Goal: Task Accomplishment & Management: Manage account settings

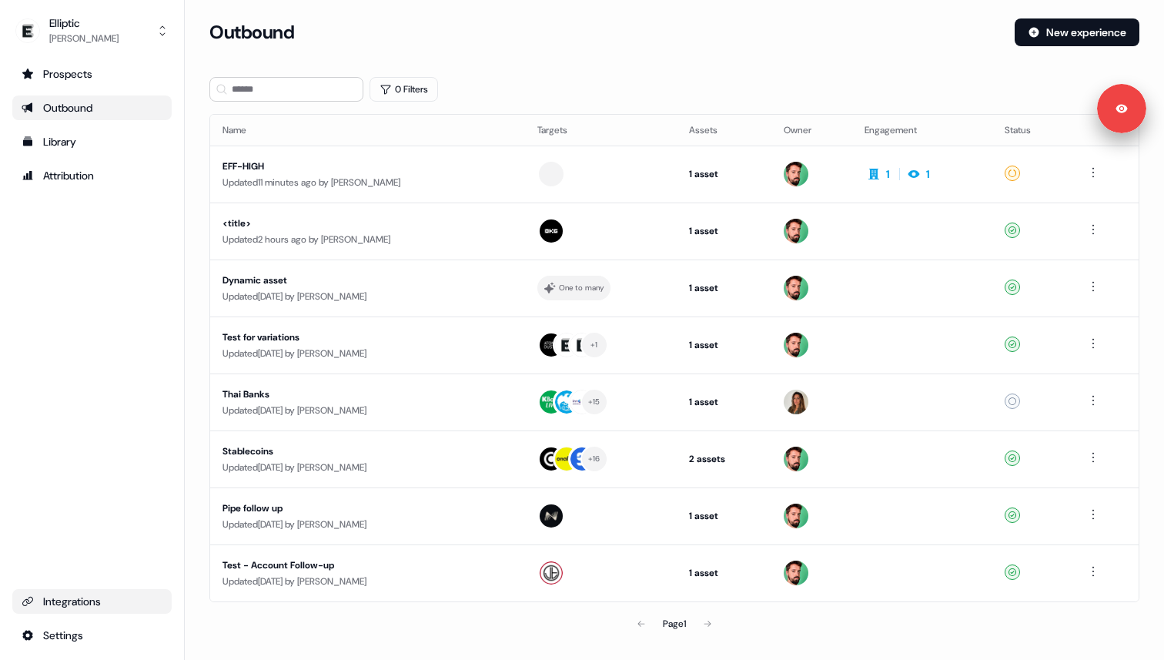
click at [109, 600] on div "Integrations" at bounding box center [92, 600] width 141 height 15
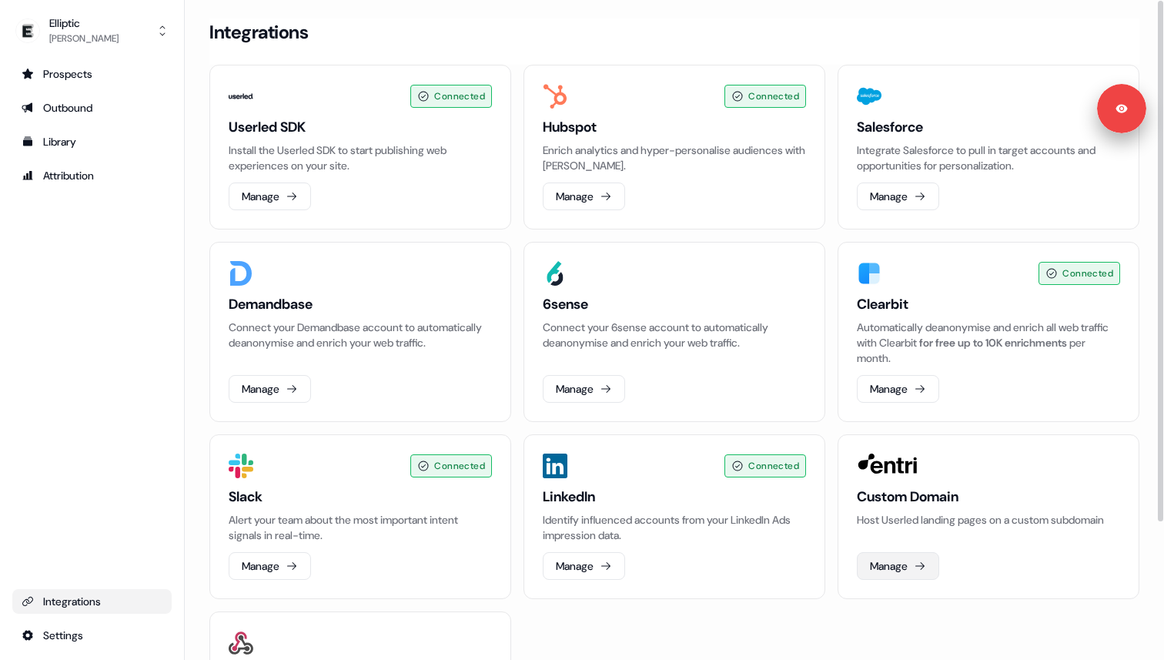
click at [924, 567] on icon at bounding box center [920, 566] width 12 height 12
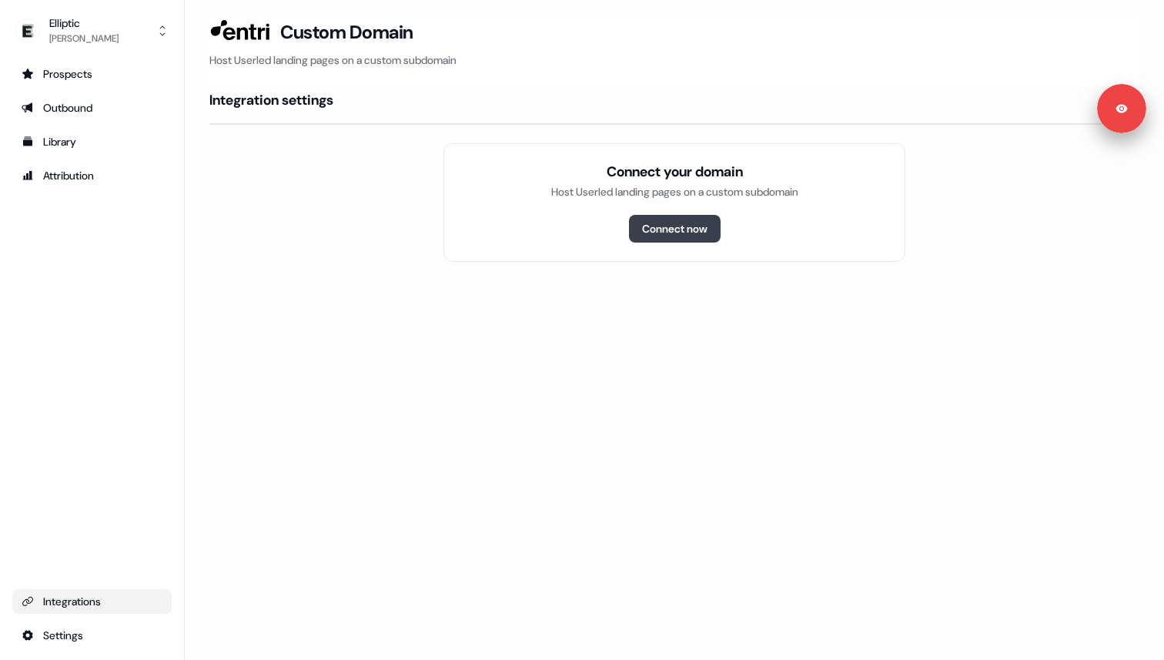
click at [707, 227] on button "Connect now" at bounding box center [675, 229] width 92 height 28
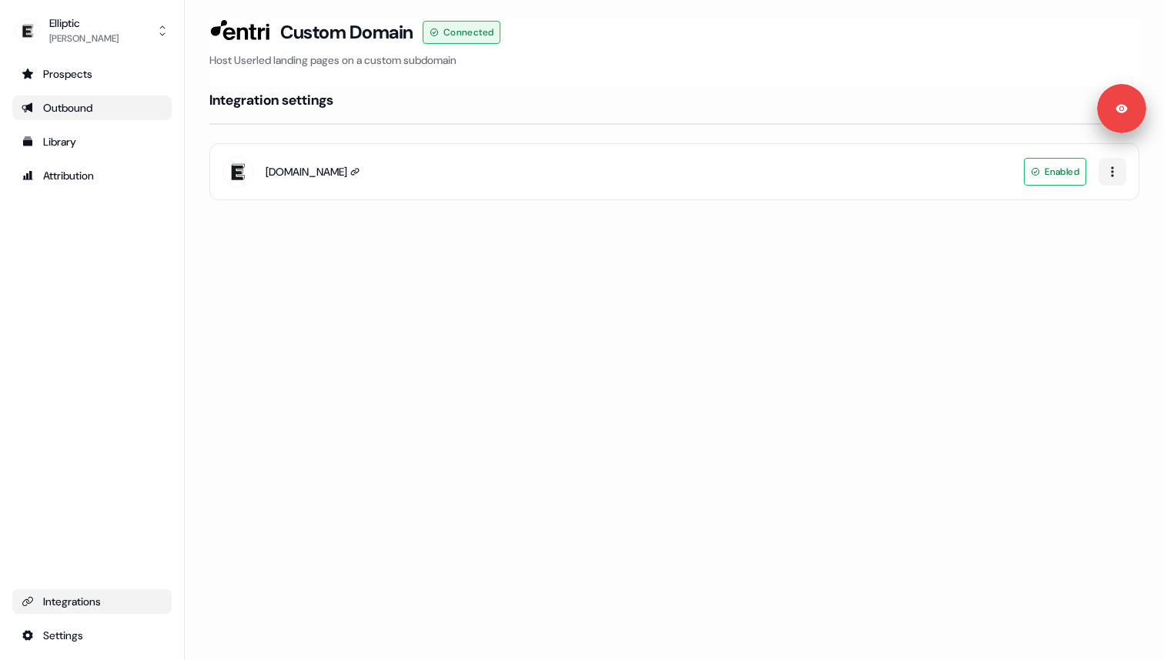
click at [96, 115] on div "Outbound" at bounding box center [92, 107] width 141 height 15
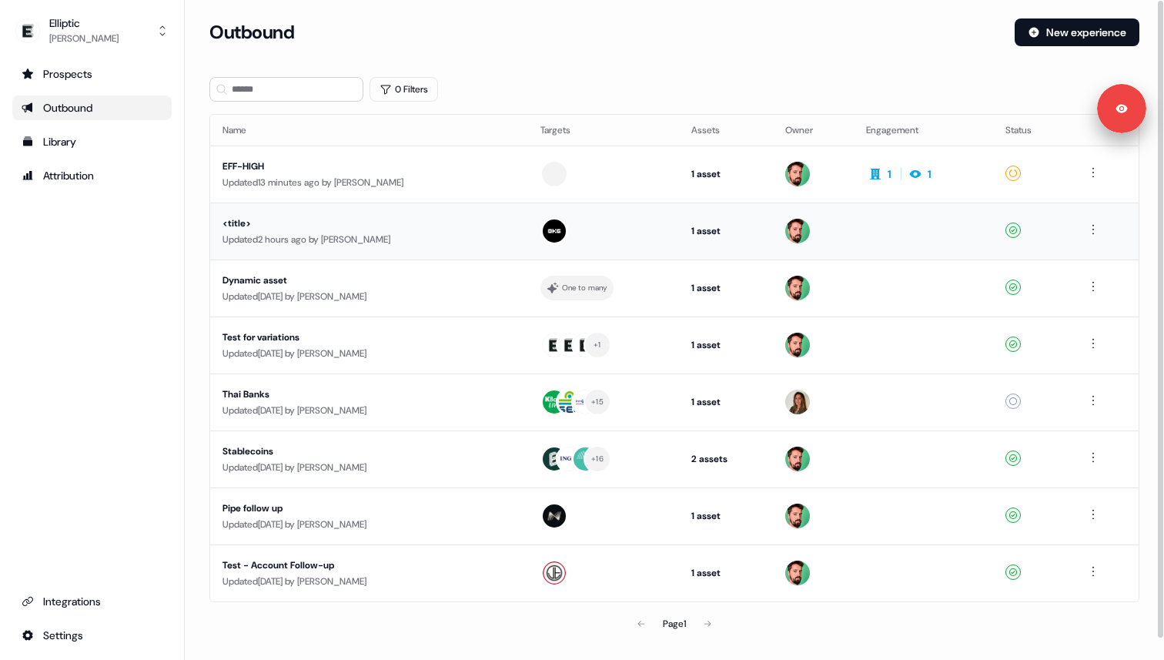
click at [436, 235] on div "Updated 2 hours ago by Phill Palmer" at bounding box center [368, 239] width 293 height 15
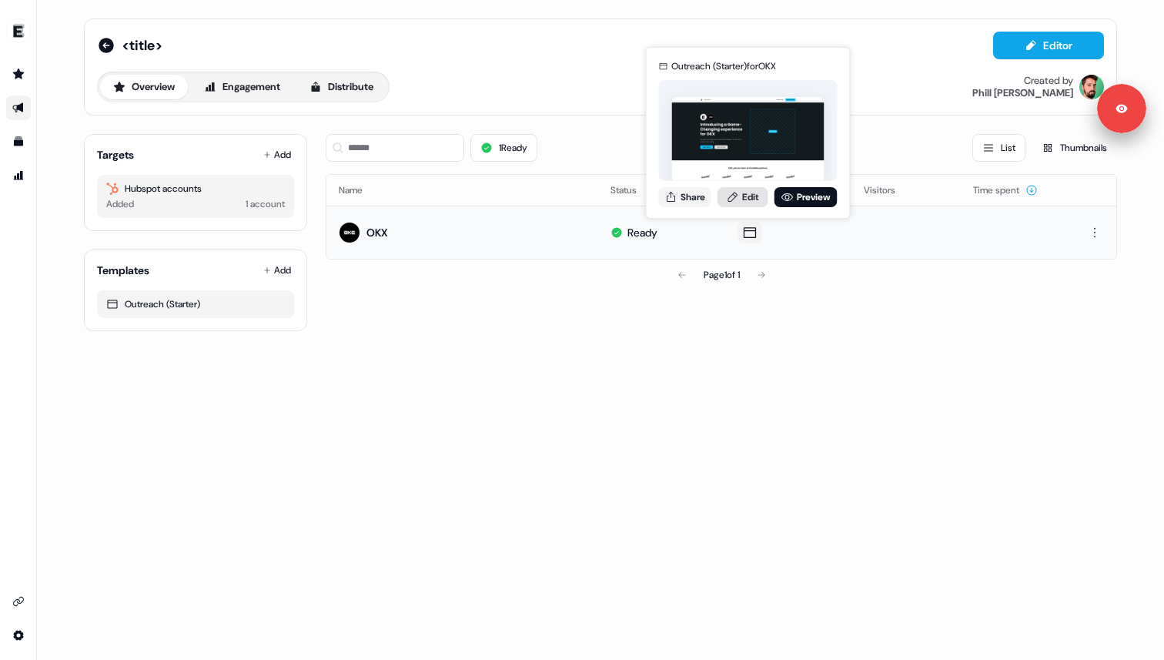
click at [752, 189] on link "Edit" at bounding box center [742, 197] width 51 height 20
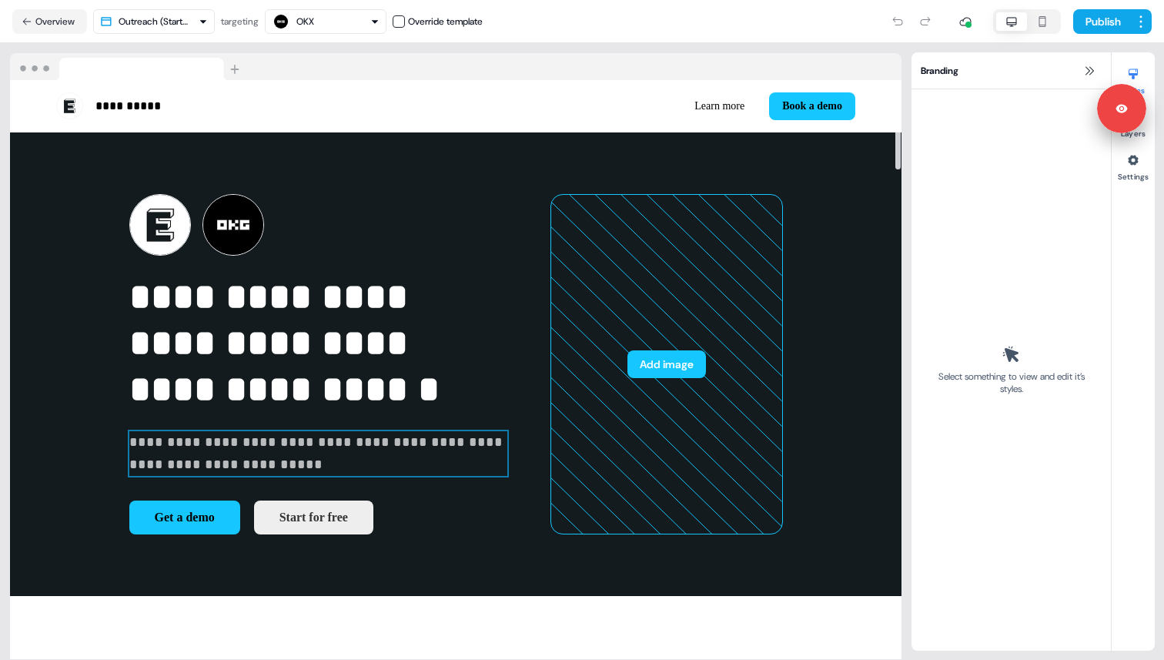
click at [243, 476] on p "**********" at bounding box center [318, 453] width 378 height 45
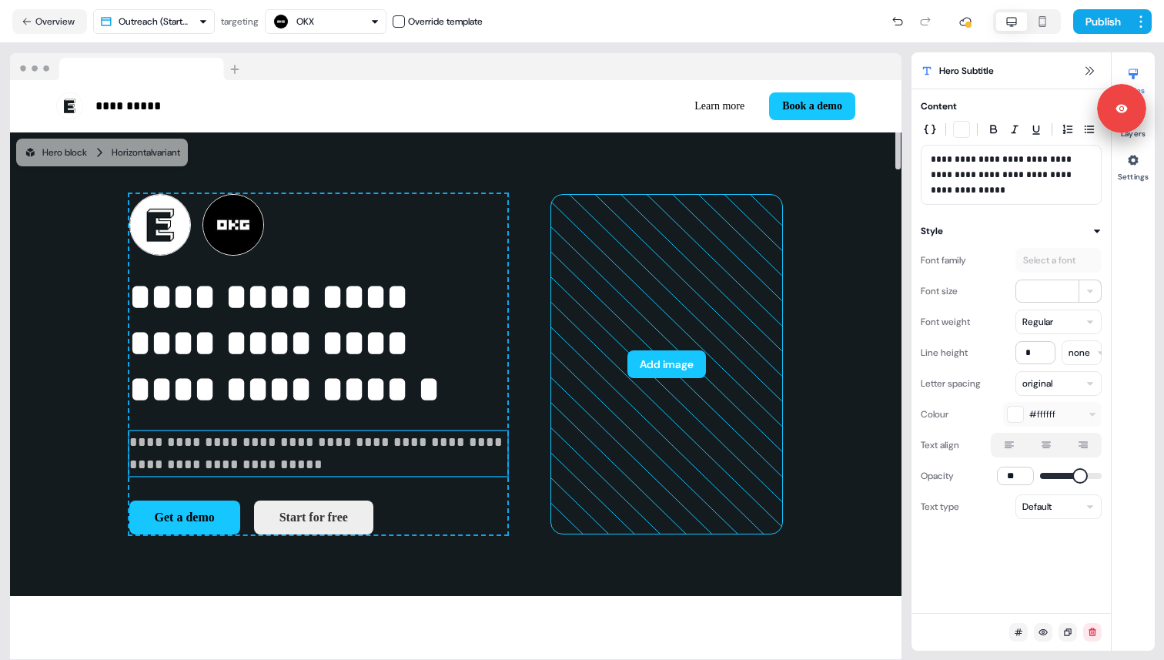
click at [241, 476] on p "**********" at bounding box center [318, 453] width 378 height 45
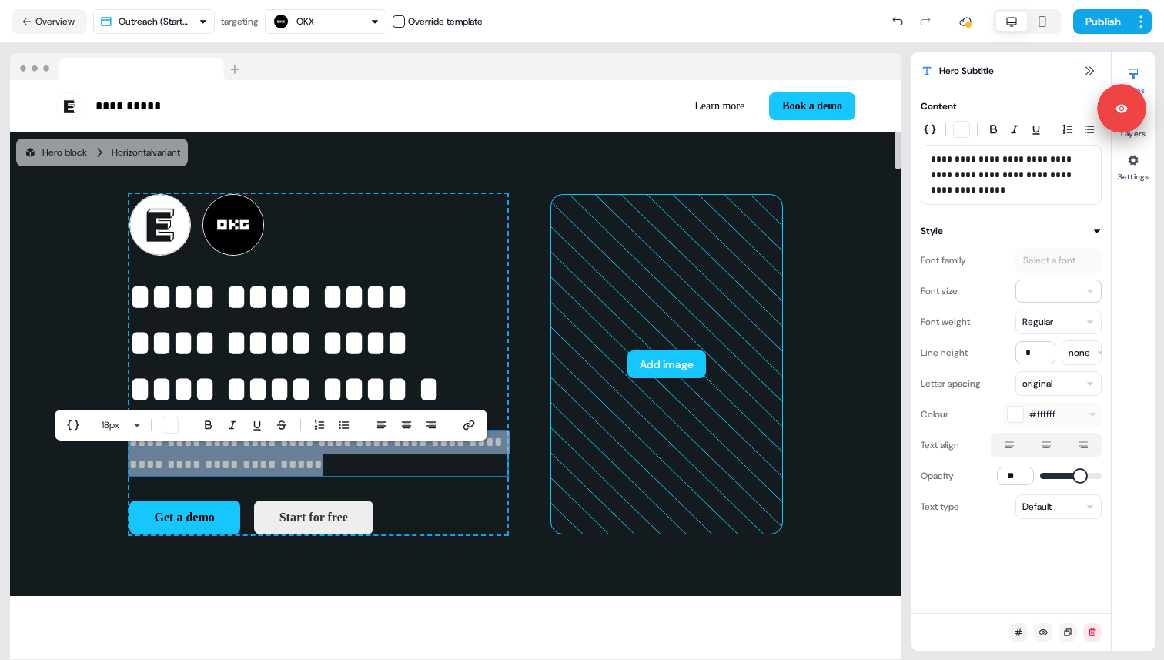
click at [237, 476] on p "**********" at bounding box center [318, 453] width 378 height 45
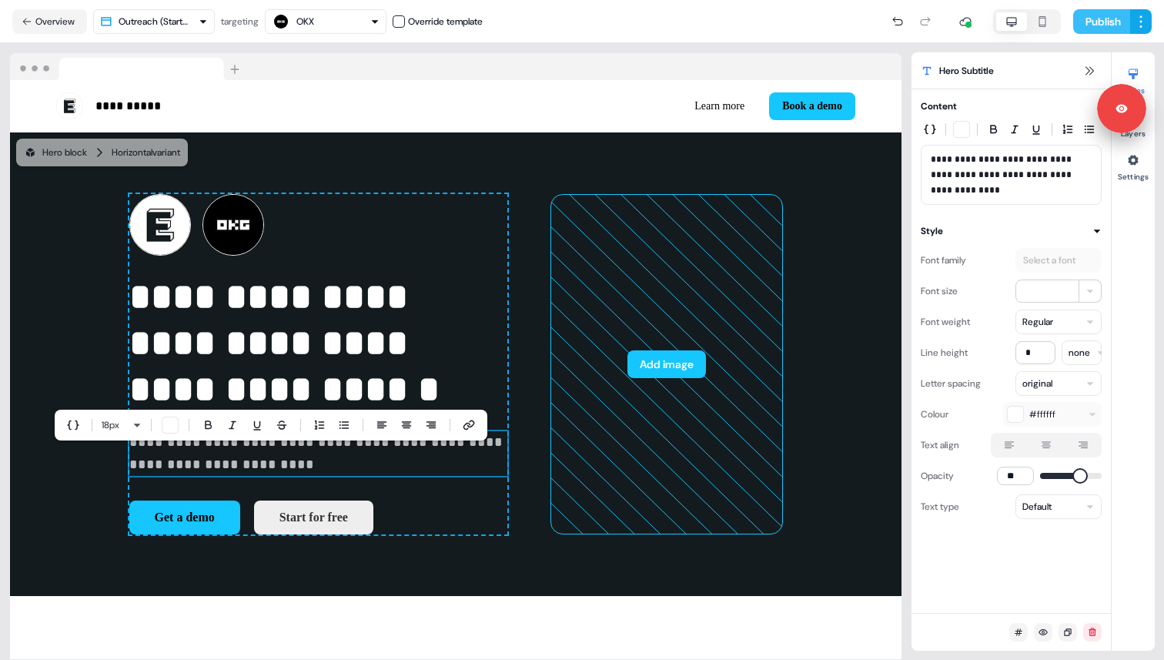
click at [1088, 18] on button "Publish" at bounding box center [1101, 21] width 57 height 25
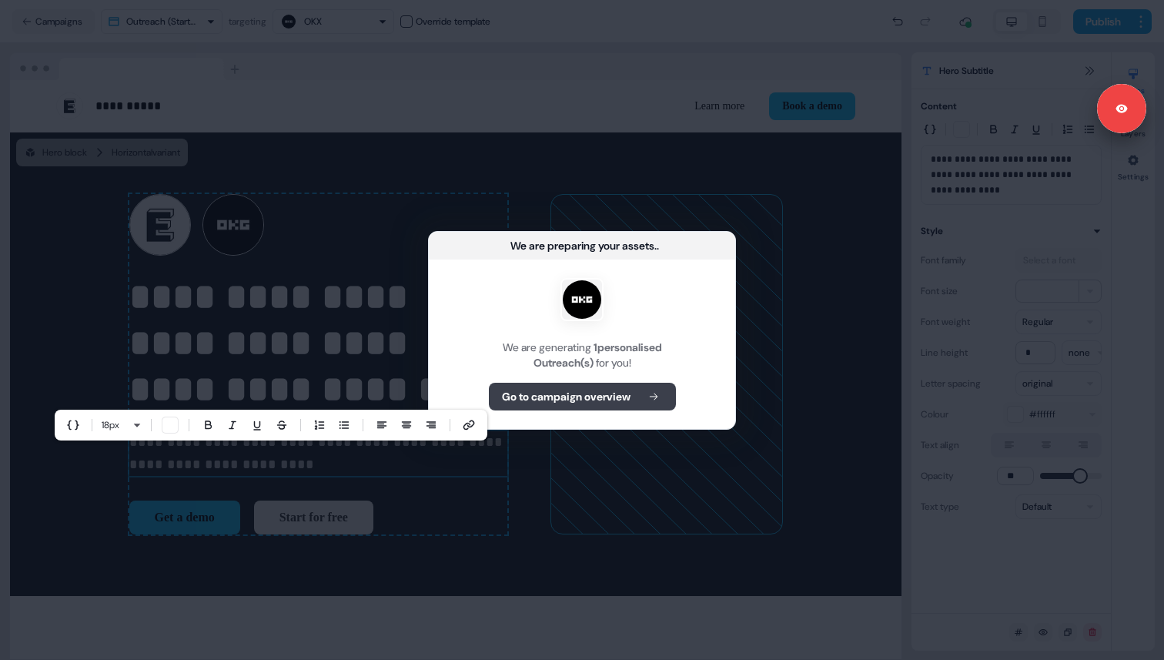
click at [643, 395] on button "Go to campaign overview" at bounding box center [582, 397] width 187 height 28
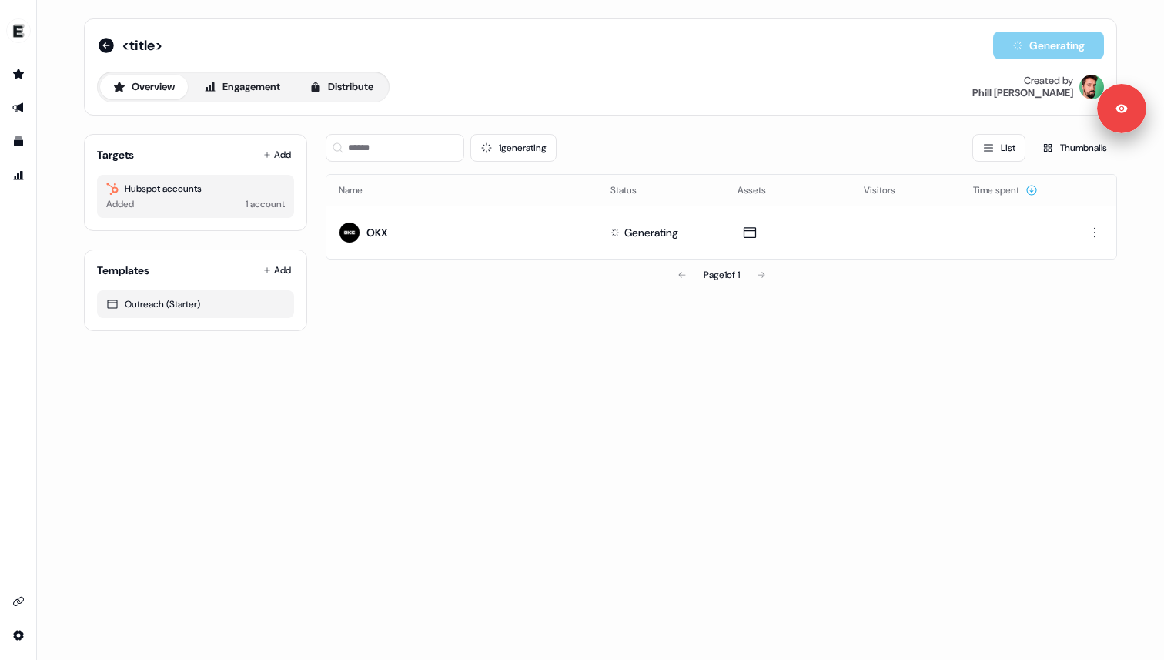
click at [737, 409] on div "<title> Generating Overview Engagement Distribute Created by Phill Palmer Targe…" at bounding box center [600, 330] width 1127 height 660
click at [78, 333] on div "<title> Generating Overview Engagement Distribute Created by Phill Palmer Targe…" at bounding box center [600, 174] width 1070 height 349
click at [800, 298] on div "1 generating List Thumbnails Name Status Assets Visitors Time spent OKX Generat…" at bounding box center [721, 226] width 791 height 209
click at [749, 73] on div "Overview Engagement Distribute Created by Phill Palmer" at bounding box center [600, 87] width 1007 height 31
click at [550, 282] on div "Page 1 of 1" at bounding box center [721, 274] width 791 height 31
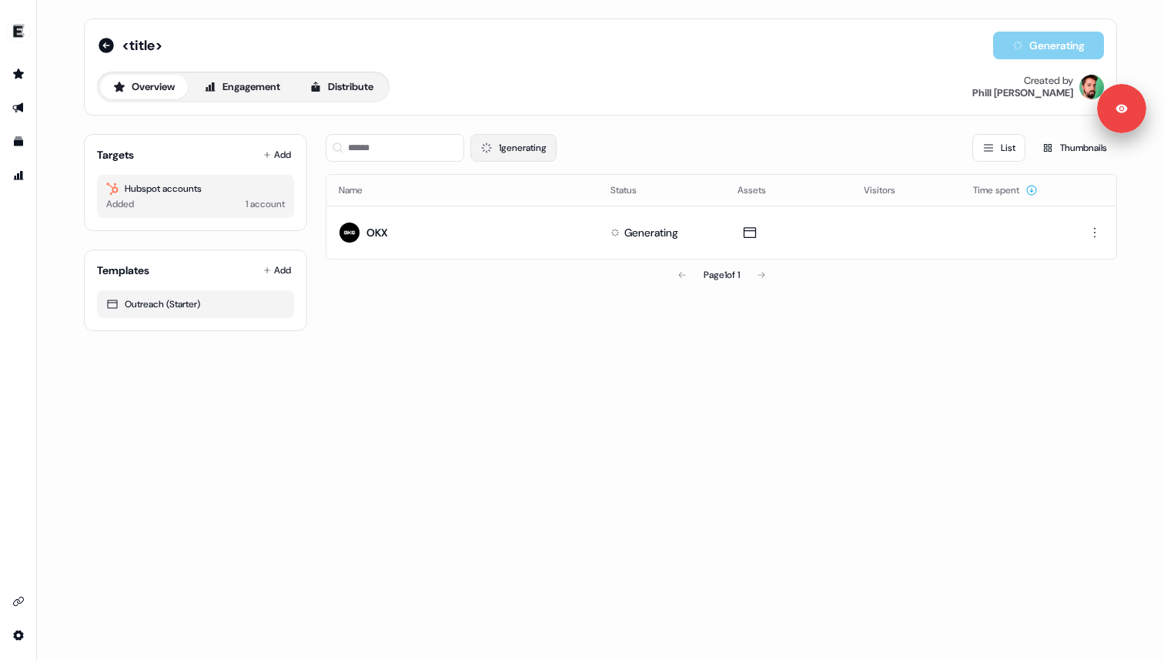
click at [503, 143] on button "1 generating" at bounding box center [513, 148] width 86 height 28
click at [519, 143] on button "1 generating" at bounding box center [513, 148] width 86 height 28
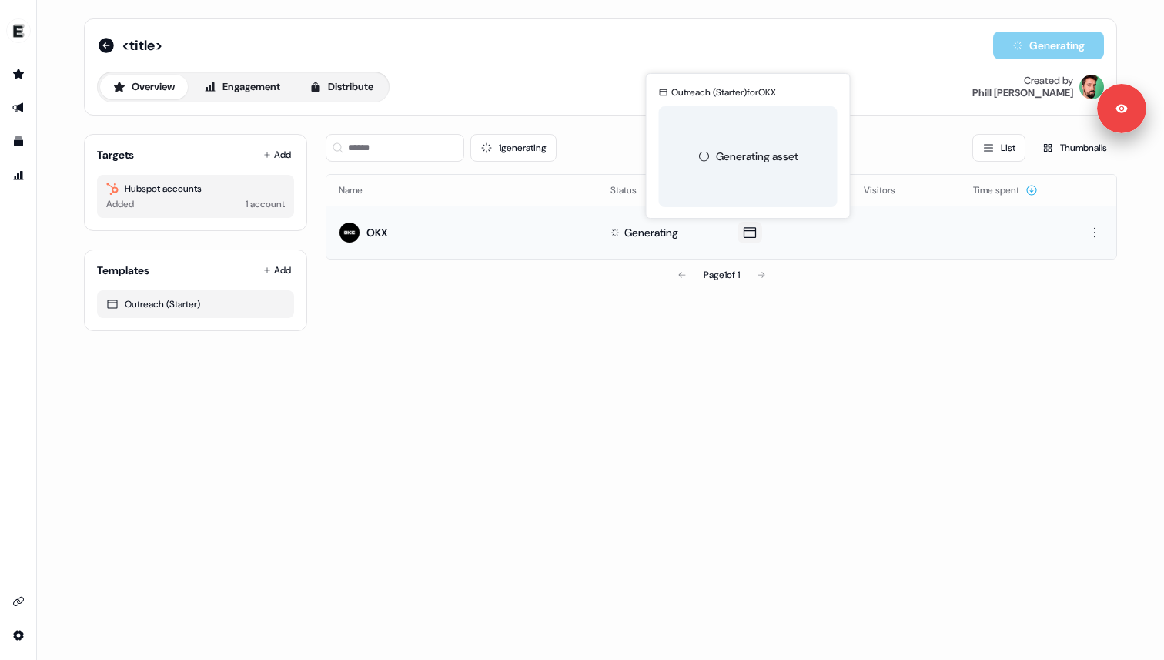
click at [744, 234] on icon at bounding box center [749, 232] width 18 height 15
